Goal: Task Accomplishment & Management: Complete application form

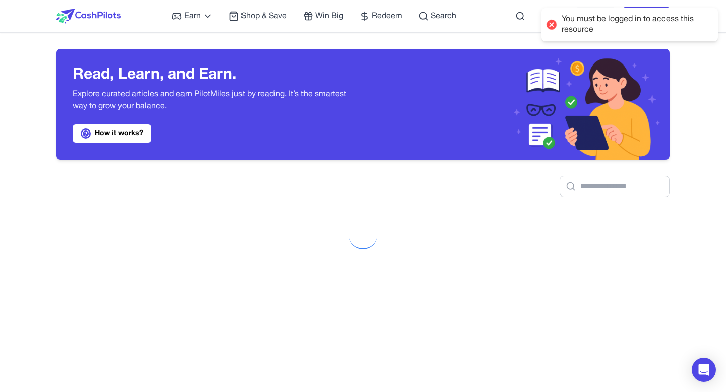
click at [543, 9] on div "You must be logged in to access this resource" at bounding box center [629, 24] width 176 height 33
click at [594, 26] on div "Sign in Join now" at bounding box center [622, 16] width 93 height 32
click at [594, 21] on link "Sign in" at bounding box center [595, 16] width 39 height 19
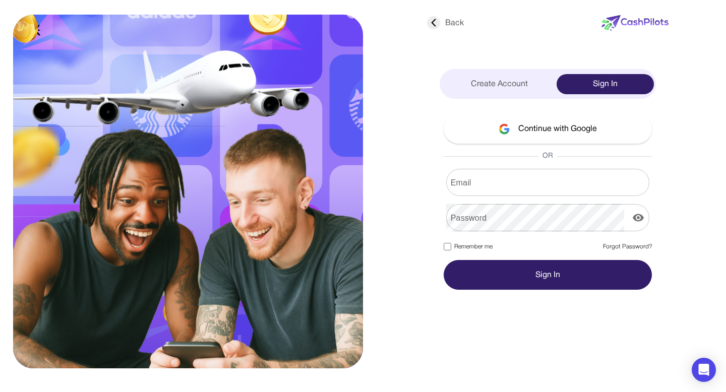
click at [554, 131] on button "Continue with Google" at bounding box center [547, 129] width 208 height 30
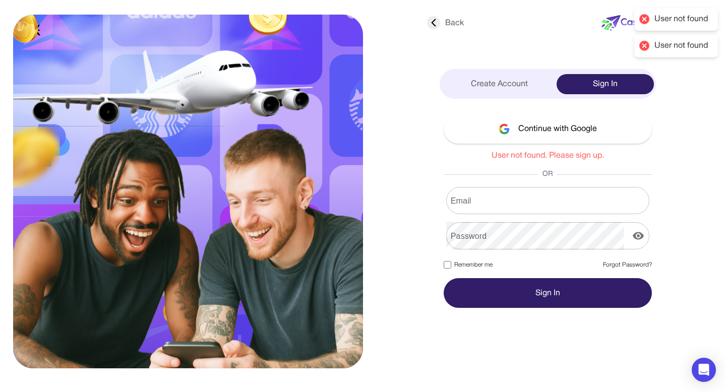
click at [522, 122] on button "Continue with Google" at bounding box center [547, 129] width 208 height 30
click at [514, 86] on div "Create Account" at bounding box center [498, 84] width 115 height 20
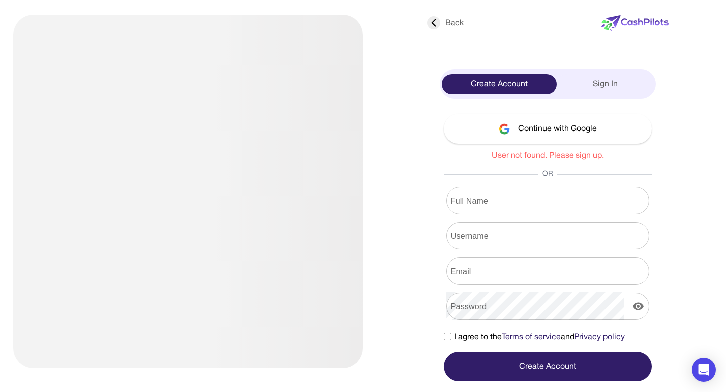
click at [524, 121] on button "Continue with Google" at bounding box center [547, 129] width 208 height 30
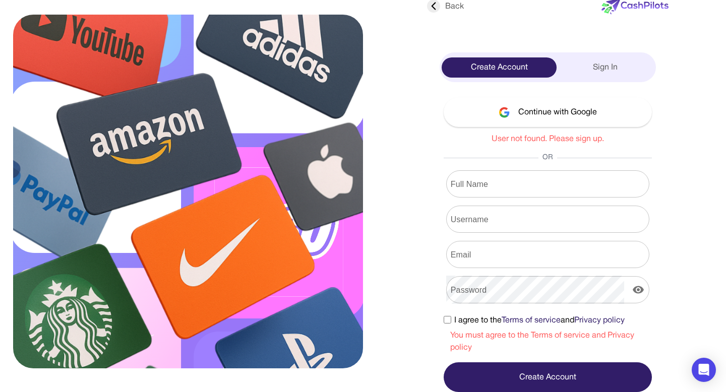
click at [559, 125] on button "Continue with Google" at bounding box center [547, 112] width 208 height 30
click at [553, 118] on button "Continue with Google" at bounding box center [547, 112] width 208 height 30
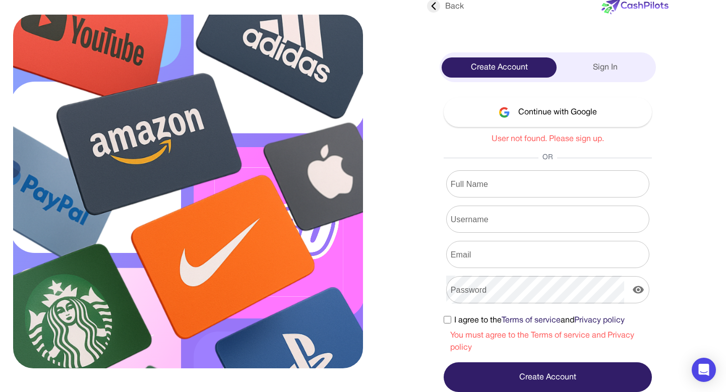
click at [553, 118] on button "Continue with Google" at bounding box center [547, 112] width 208 height 30
click at [512, 106] on button "Continue with Google" at bounding box center [547, 112] width 208 height 30
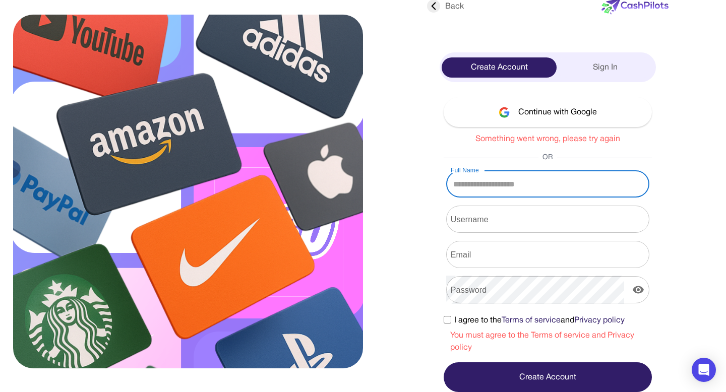
click at [510, 189] on input "Full Name" at bounding box center [547, 184] width 203 height 28
type input "**********"
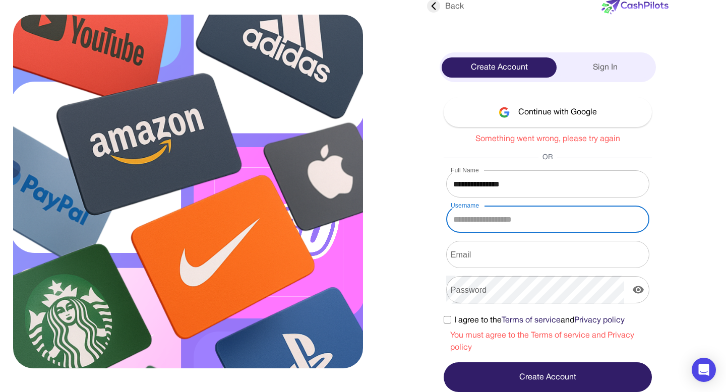
click at [513, 215] on input "Username" at bounding box center [547, 219] width 203 height 28
type input "**********"
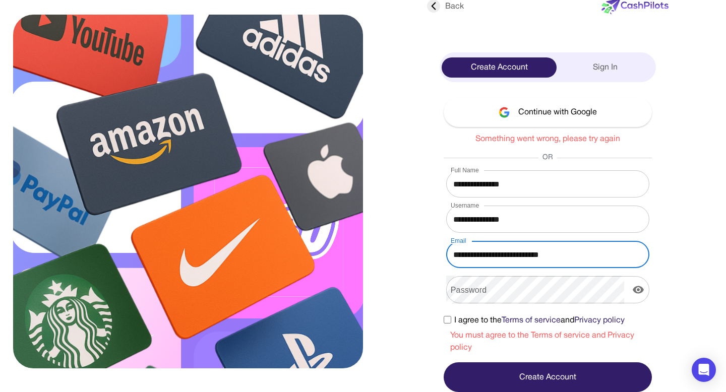
type input "**********"
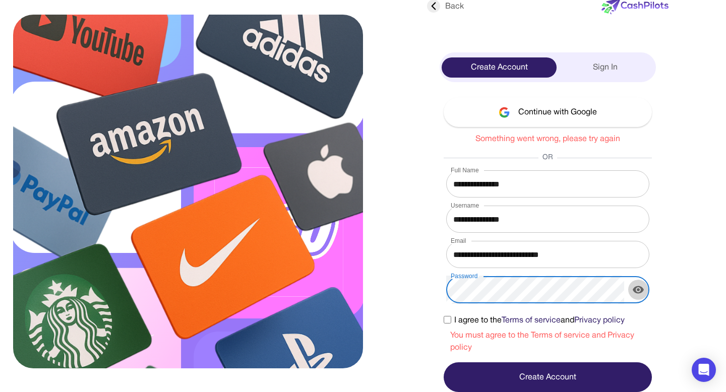
click at [630, 288] on button "display the password" at bounding box center [638, 290] width 20 height 20
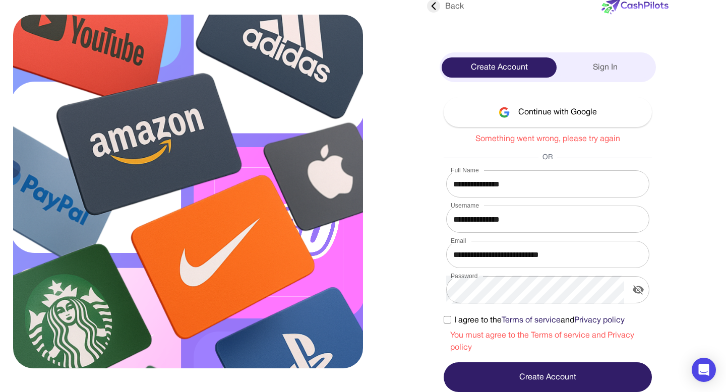
click at [476, 367] on button "Create Account" at bounding box center [547, 377] width 208 height 30
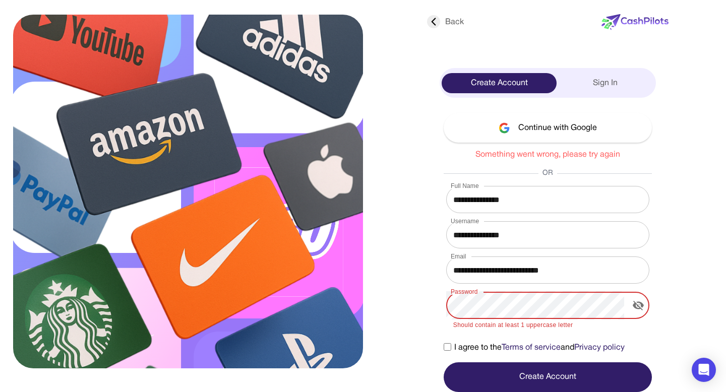
click at [476, 367] on button "Create Account" at bounding box center [547, 377] width 208 height 30
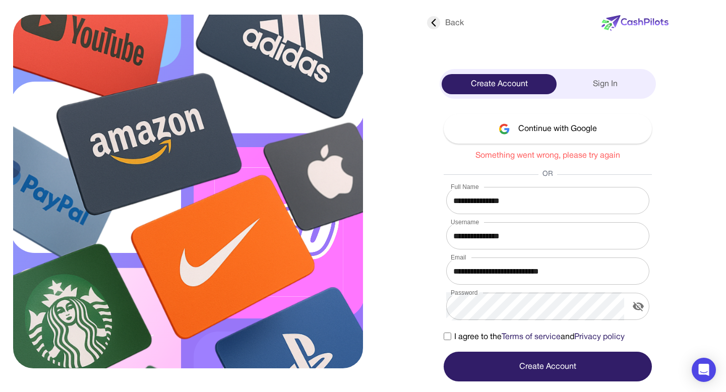
click at [495, 368] on button "Create Account" at bounding box center [547, 367] width 208 height 30
click at [612, 81] on div "Sign In" at bounding box center [604, 84] width 97 height 20
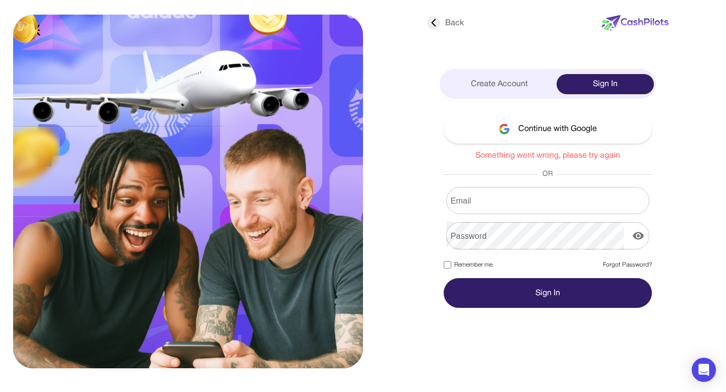
click at [510, 111] on div "Back Create Account Sign In Continue with Google Something went wrong, please t…" at bounding box center [547, 159] width 249 height 298
click at [506, 127] on img at bounding box center [504, 128] width 12 height 11
click at [477, 130] on button "Continue with Google" at bounding box center [547, 129] width 208 height 30
